Goal: Navigation & Orientation: Understand site structure

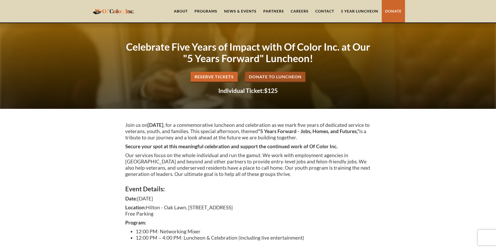
click at [243, 10] on link "News & Events" at bounding box center [240, 11] width 39 height 22
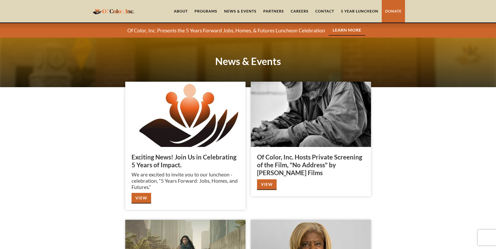
click at [273, 11] on link "Partners" at bounding box center [273, 11] width 27 height 22
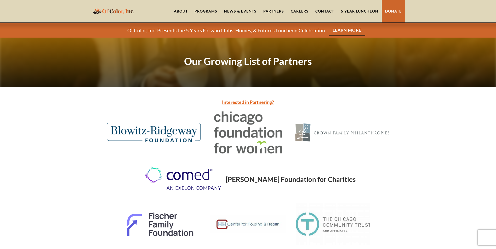
click at [206, 10] on div "Programs" at bounding box center [205, 11] width 23 height 5
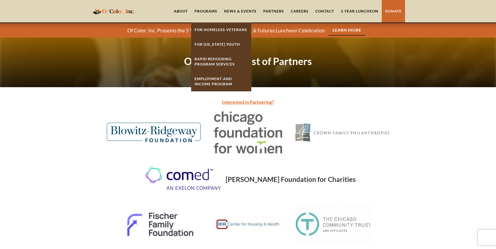
click at [213, 61] on strong "Rapid ReHousing Program Services" at bounding box center [214, 62] width 40 height 10
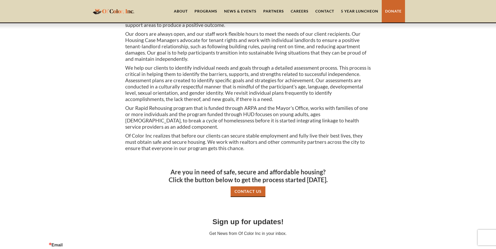
scroll to position [157, 0]
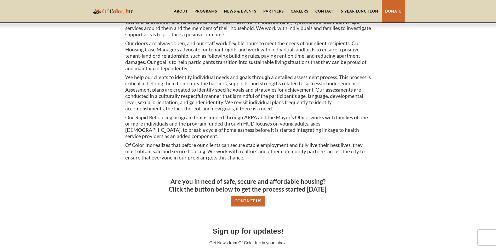
click at [177, 10] on link "About" at bounding box center [180, 11] width 21 height 22
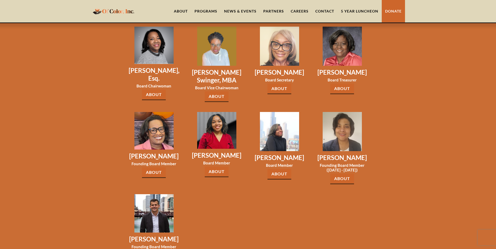
scroll to position [758, 0]
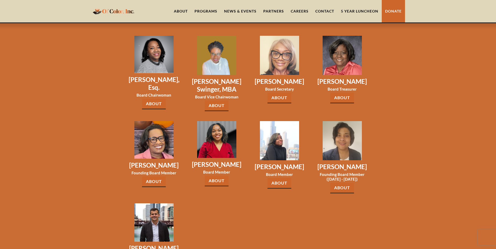
click at [221, 176] on link "About" at bounding box center [217, 181] width 24 height 11
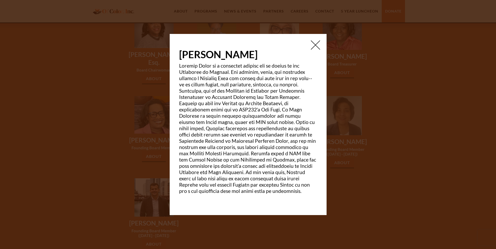
scroll to position [784, 0]
click at [317, 45] on img at bounding box center [315, 44] width 9 height 9
